Goal: Task Accomplishment & Management: Manage account settings

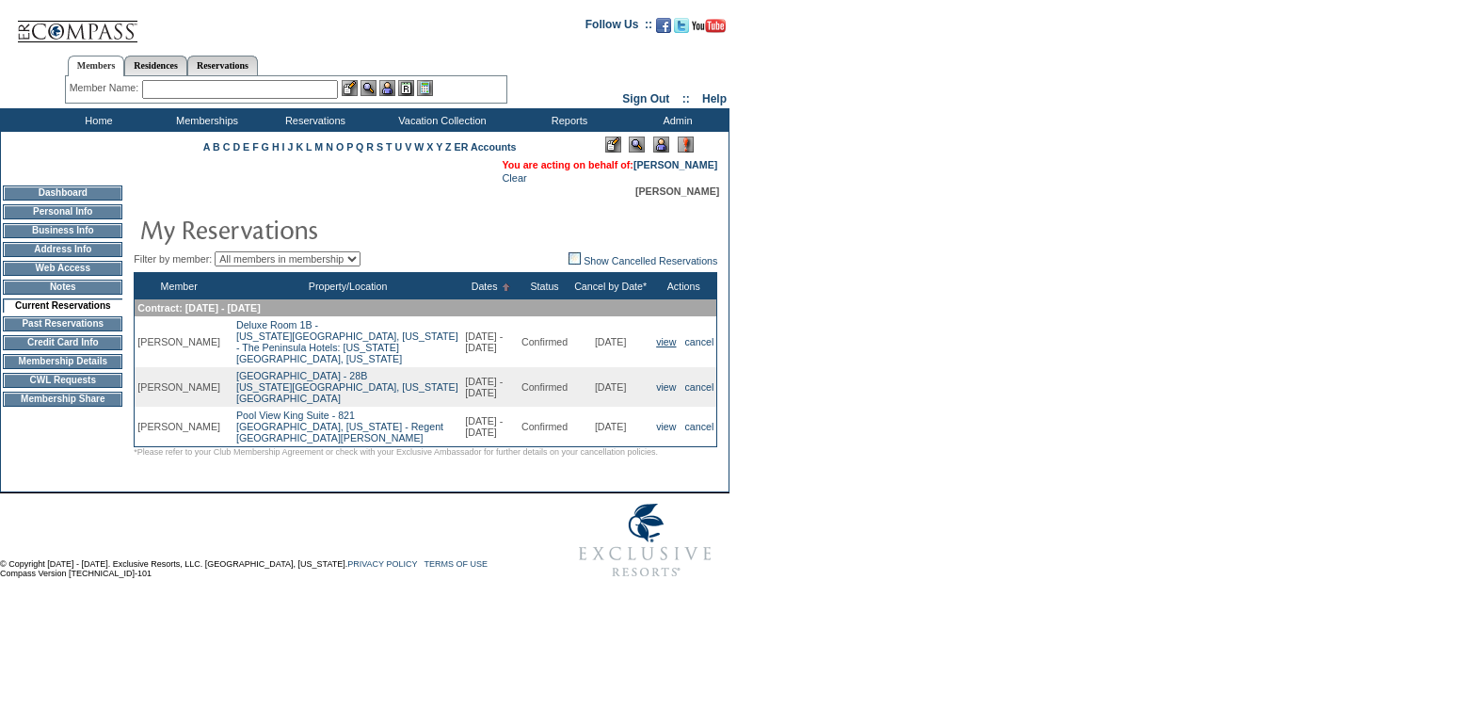
click at [658, 339] on link "view" at bounding box center [666, 341] width 20 height 11
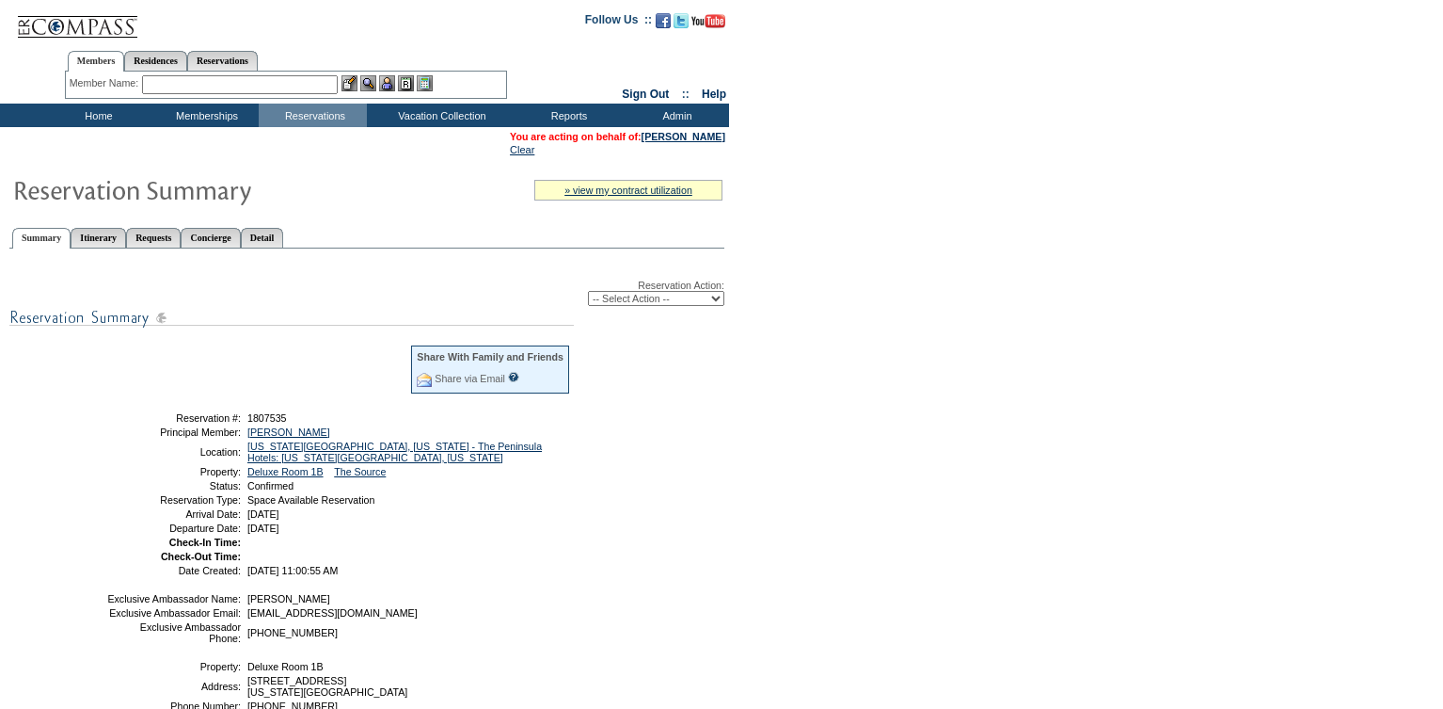
click at [644, 306] on select "-- Select Action -- Modify Reservation Dates Modify Reservation Cost Modify Occ…" at bounding box center [656, 298] width 136 height 15
select select "CancelRes"
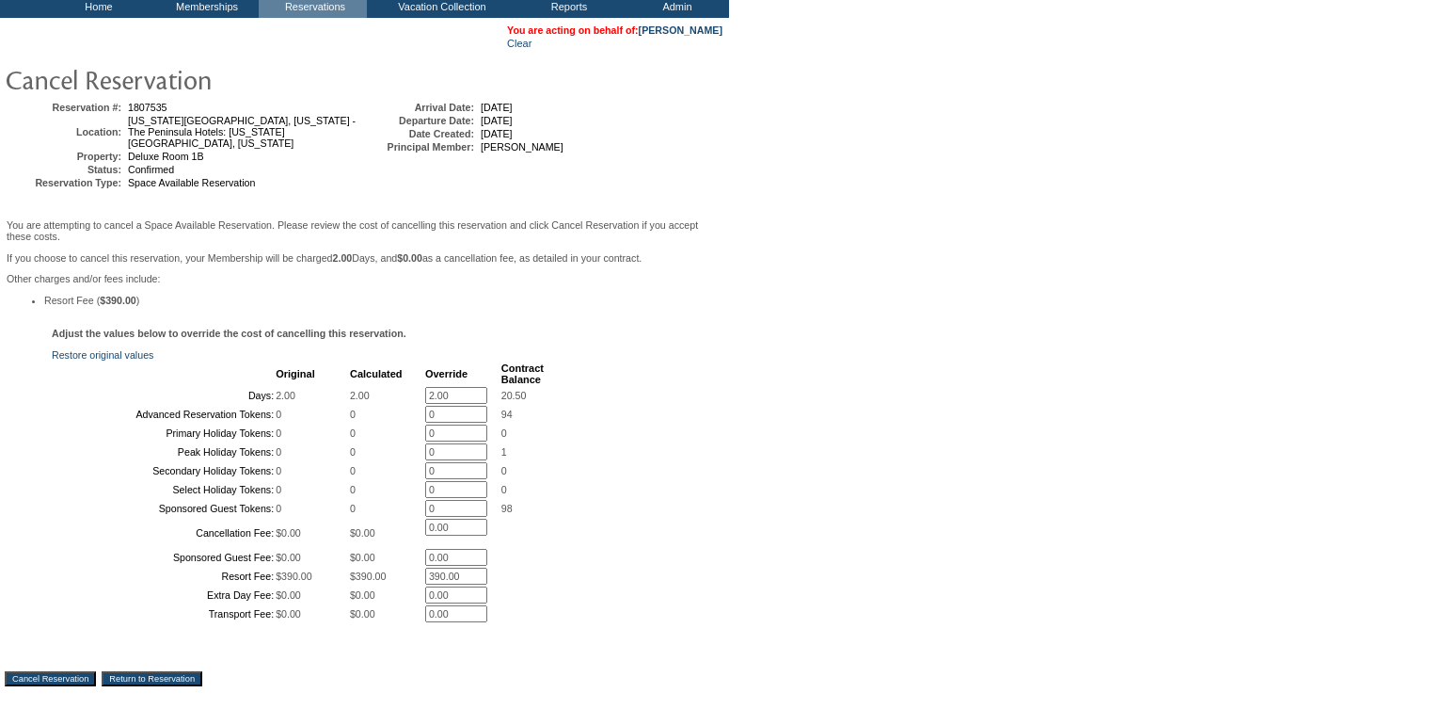
scroll to position [137, 0]
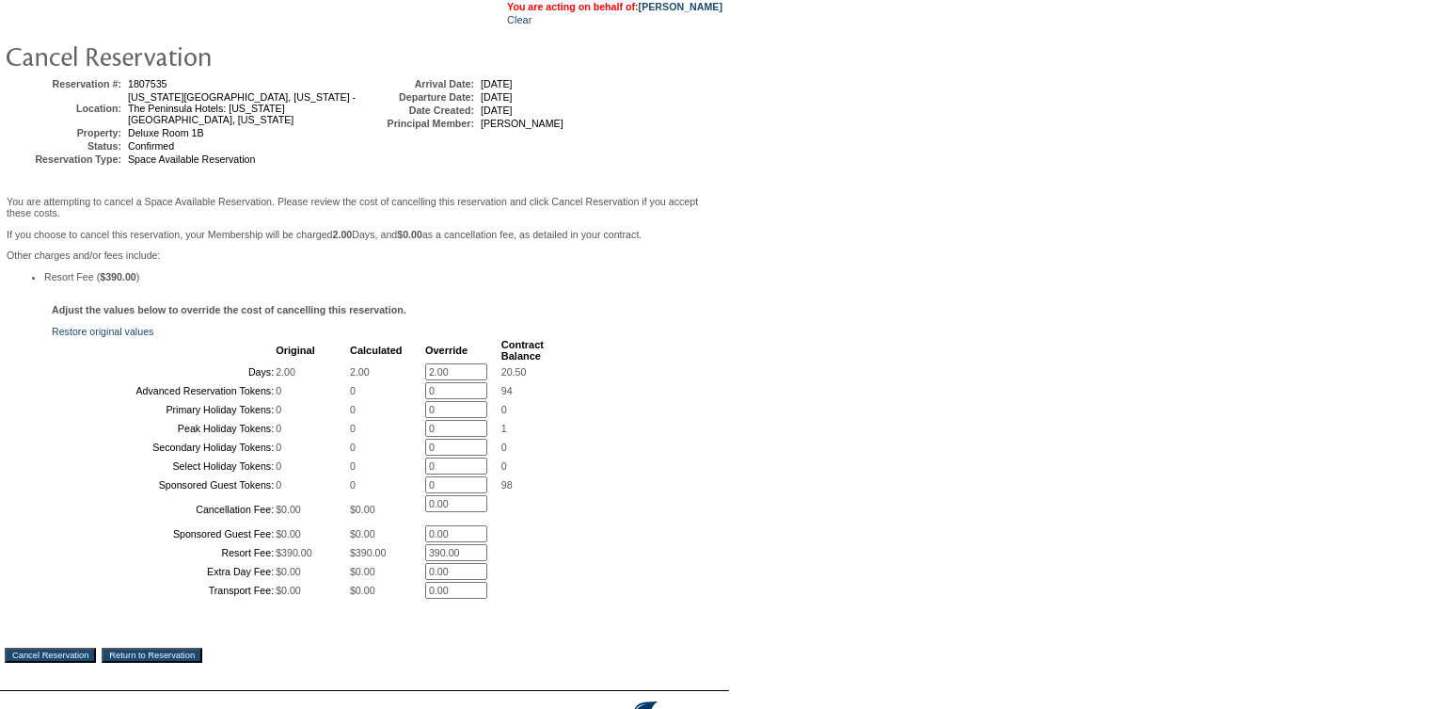
drag, startPoint x: 453, startPoint y: 387, endPoint x: 393, endPoint y: 382, distance: 59.5
click at [393, 380] on tr "Days: 2.00 2.00 2.00 * 20.50" at bounding box center [299, 371] width 490 height 17
type input "0"
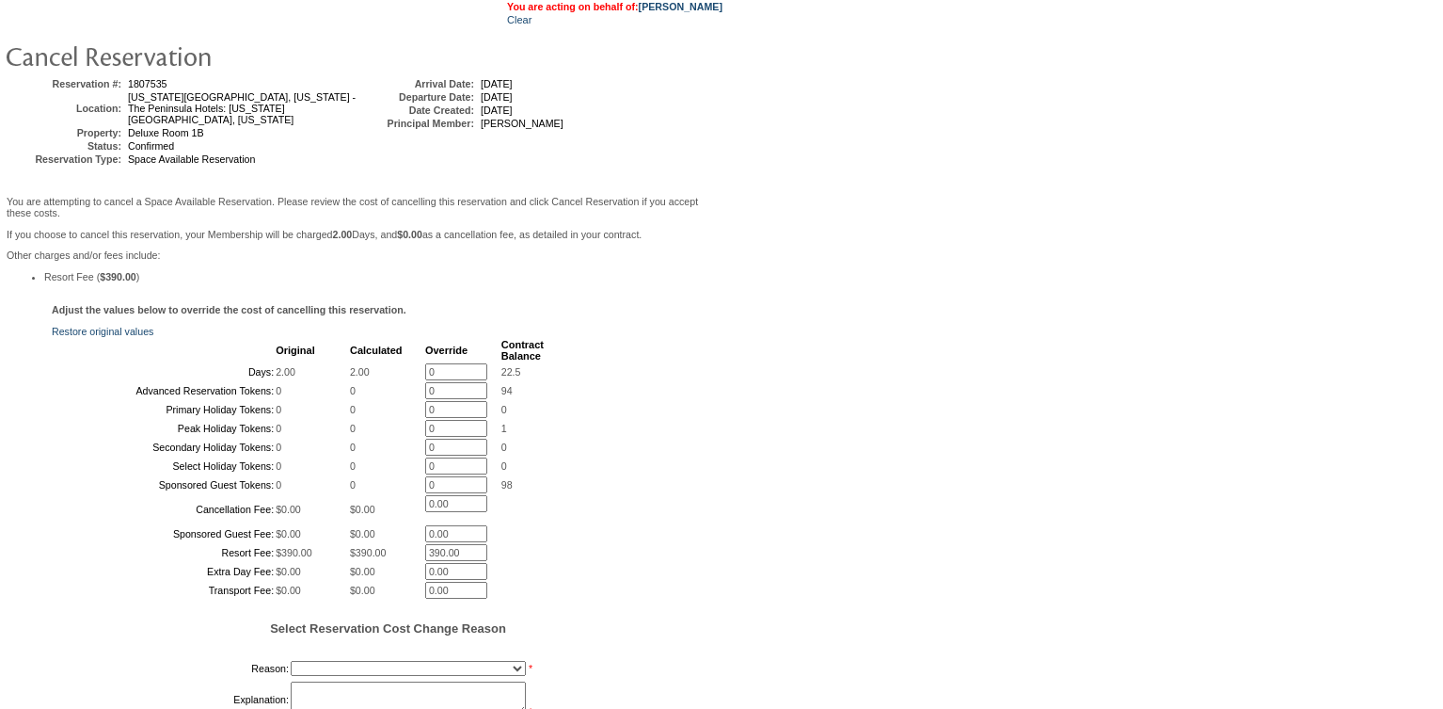
click at [801, 482] on form "Follow Us ::" at bounding box center [718, 385] width 1437 height 1036
drag, startPoint x: 456, startPoint y: 582, endPoint x: 399, endPoint y: 574, distance: 58.0
click at [399, 561] on tr "Resort Fee: $390.00 $390.00 390.00 *" at bounding box center [299, 552] width 490 height 17
type input "0"
click at [921, 404] on form "Follow Us ::" at bounding box center [718, 385] width 1437 height 1036
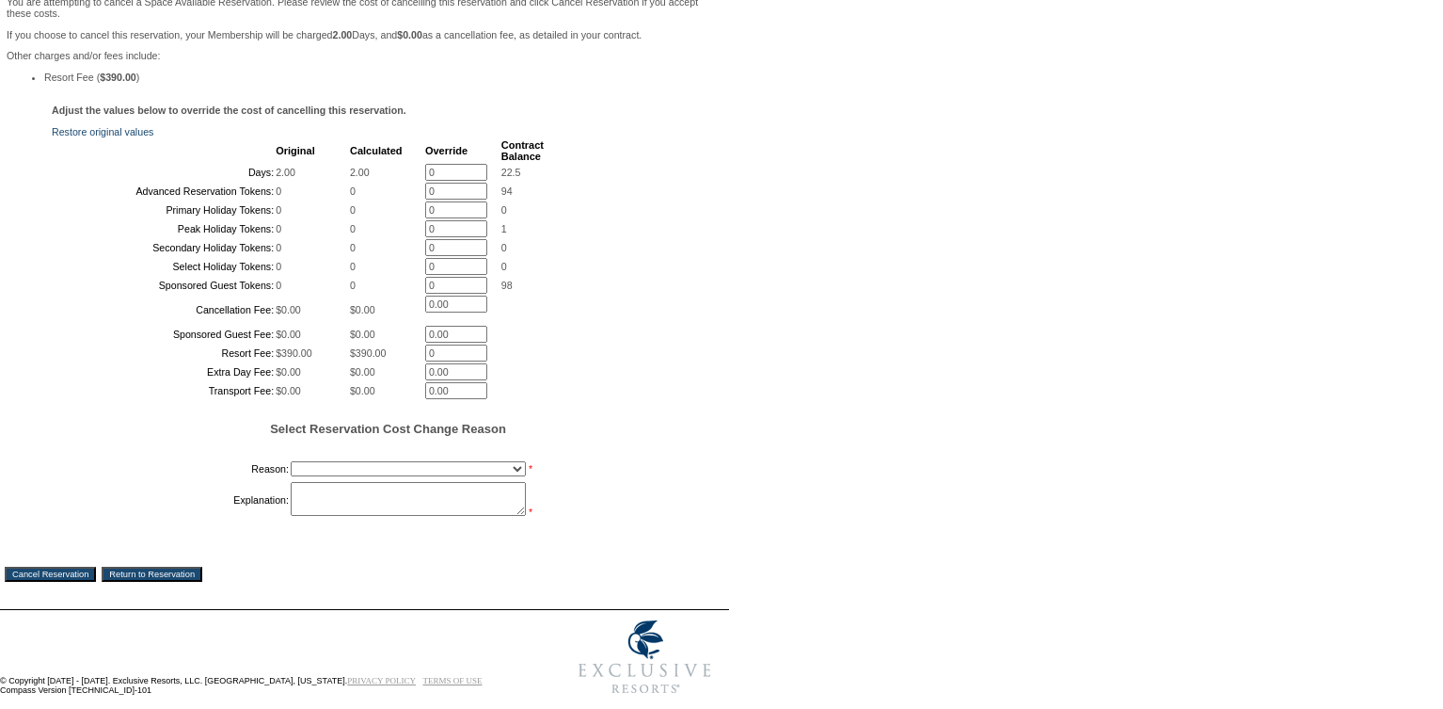
scroll to position [358, 0]
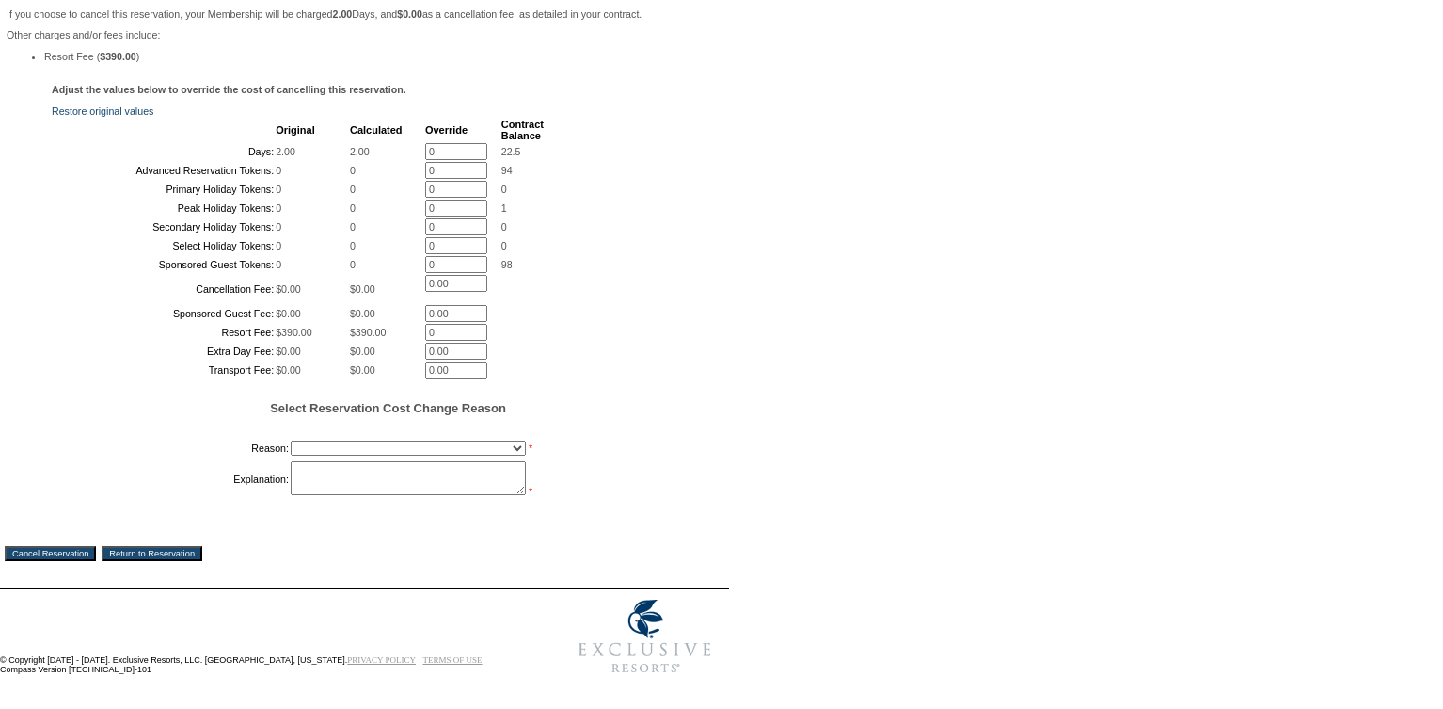
click at [469, 455] on select "Creating Continuous Stay Days Booked After Cancellation Experiential / Hotel / …" at bounding box center [408, 447] width 235 height 15
select select "1023"
click at [333, 495] on textarea at bounding box center [408, 478] width 235 height 34
type textarea "Member cancelled without penalty. -GK"
click at [72, 561] on input "Cancel Reservation" at bounding box center [50, 553] width 91 height 15
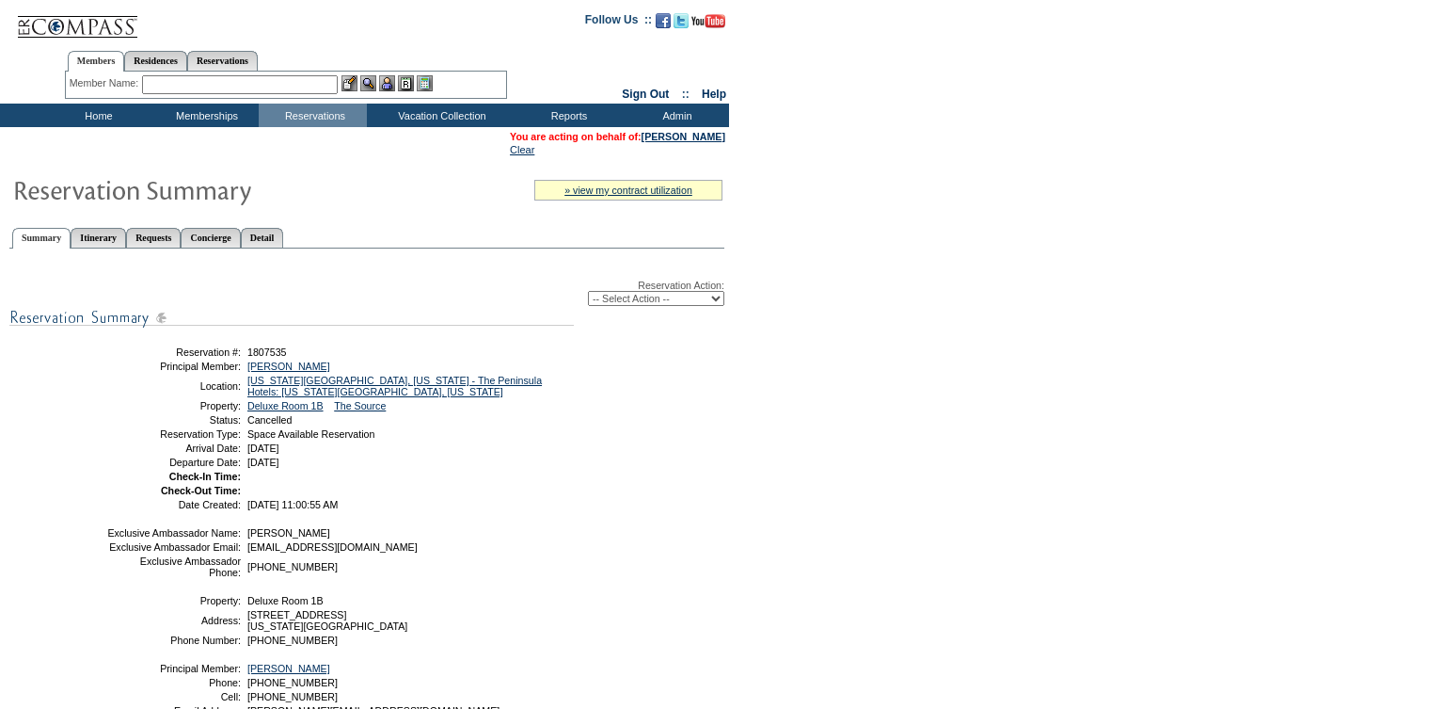
drag, startPoint x: 393, startPoint y: 473, endPoint x: 160, endPoint y: 354, distance: 262.2
click at [160, 354] on tbody "Reservation #: 1807535 Principal Member: Steinberg, David Location: New York Ci…" at bounding box center [338, 426] width 465 height 167
copy tbody "Reservation #: 1807535 Principal Member: Steinberg, David Location: New York Ci…"
